Goal: Check status: Check status

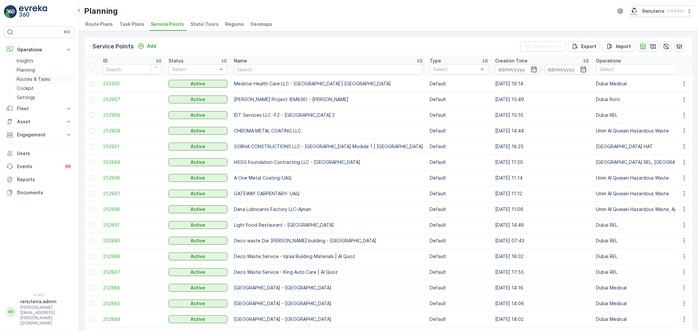
click at [38, 78] on p "Routes & Tasks" at bounding box center [34, 79] width 34 height 7
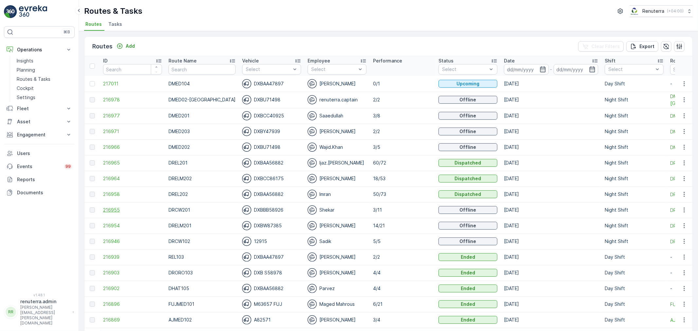
click at [114, 212] on span "216955" at bounding box center [132, 210] width 59 height 7
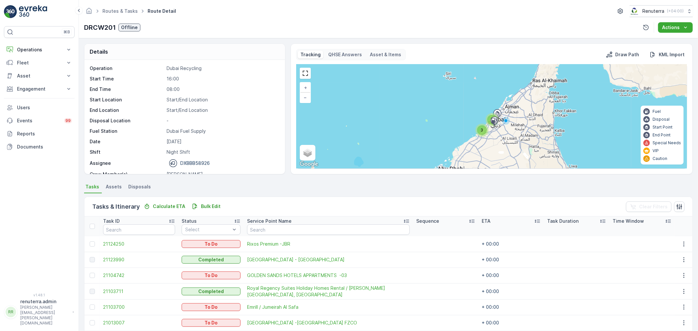
drag, startPoint x: 459, startPoint y: 84, endPoint x: 483, endPoint y: 83, distance: 23.9
click at [483, 83] on div "8 3 + − Satellite Roadmap Terrain Hybrid Leaflet Keyboard shortcuts Map Data Ma…" at bounding box center [491, 116] width 390 height 104
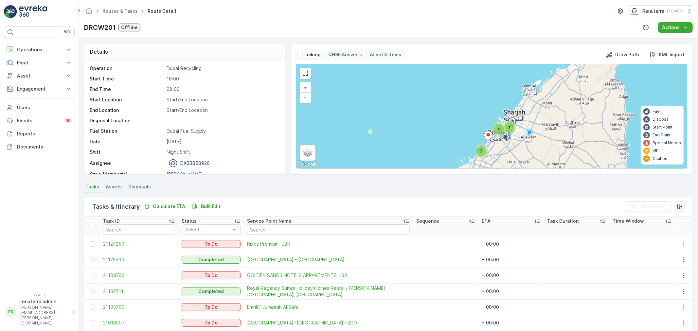
drag, startPoint x: 495, startPoint y: 139, endPoint x: 500, endPoint y: 94, distance: 46.0
click at [500, 94] on div "3 3 4 + − Satellite Roadmap Terrain Hybrid Leaflet Keyboard shortcuts Map Data …" at bounding box center [491, 116] width 390 height 104
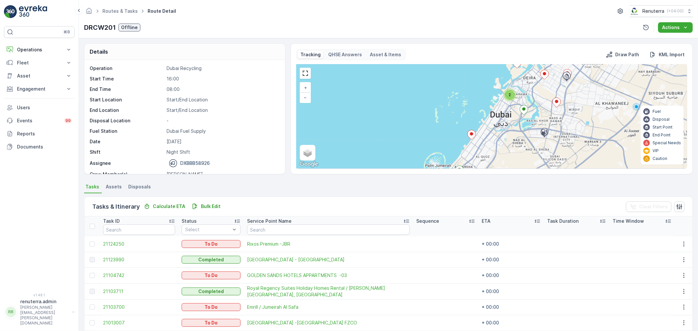
click at [508, 95] on span "2" at bounding box center [509, 94] width 2 height 5
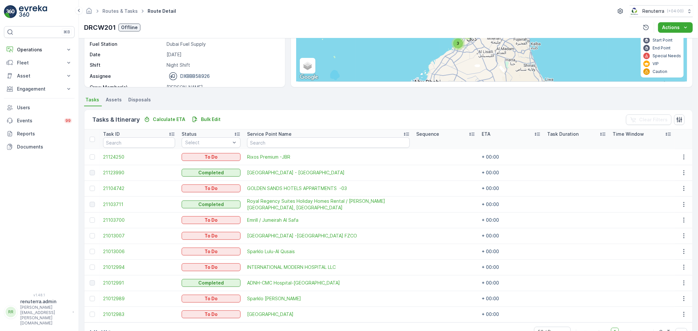
scroll to position [69, 0]
